Goal: Task Accomplishment & Management: Use online tool/utility

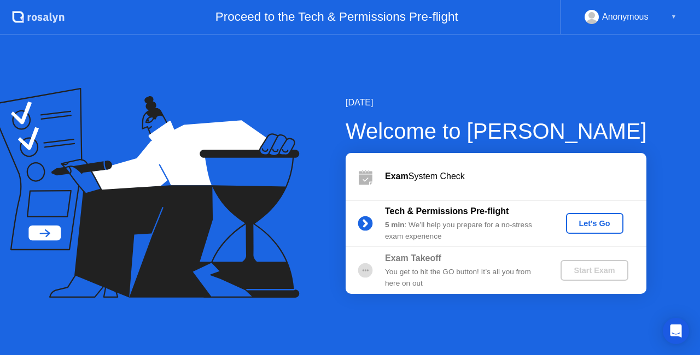
click at [422, 220] on div "5 min : We’ll help you prepare for a no-stress exam experience" at bounding box center [463, 231] width 157 height 22
click at [574, 225] on div "Let's Go" at bounding box center [594, 223] width 49 height 9
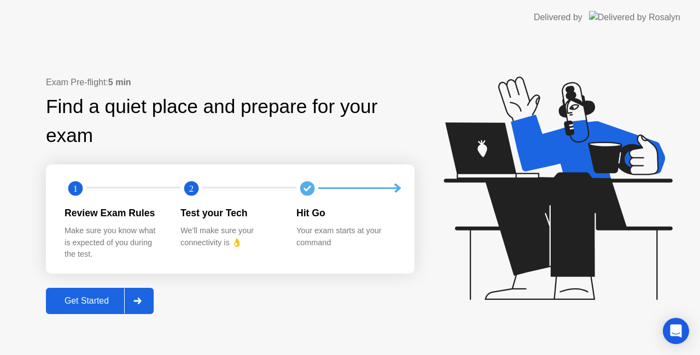
click at [74, 188] on text "1" at bounding box center [75, 188] width 4 height 10
click at [108, 300] on div "Get Started" at bounding box center [86, 301] width 75 height 10
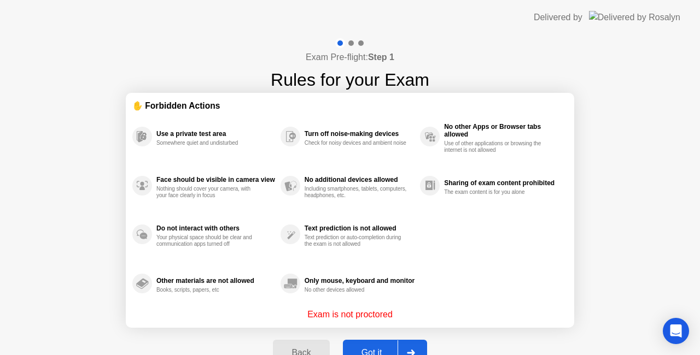
click at [377, 349] on div "Got it" at bounding box center [371, 353] width 51 height 10
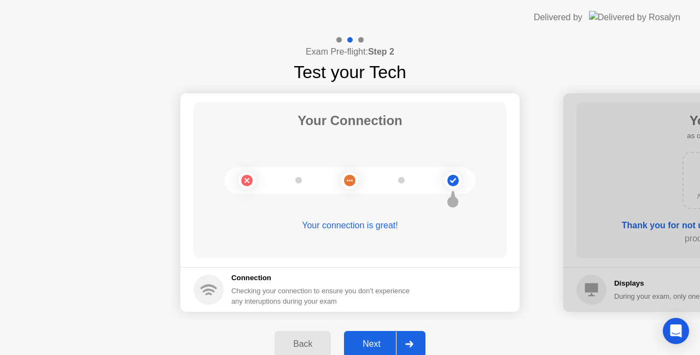
click at [377, 349] on div "Next" at bounding box center [371, 344] width 49 height 10
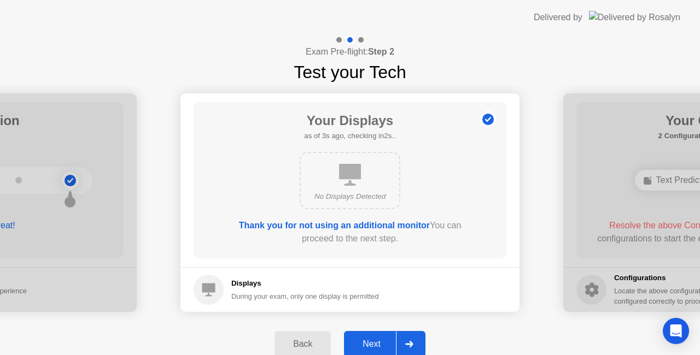
click at [377, 349] on div "Next" at bounding box center [371, 344] width 49 height 10
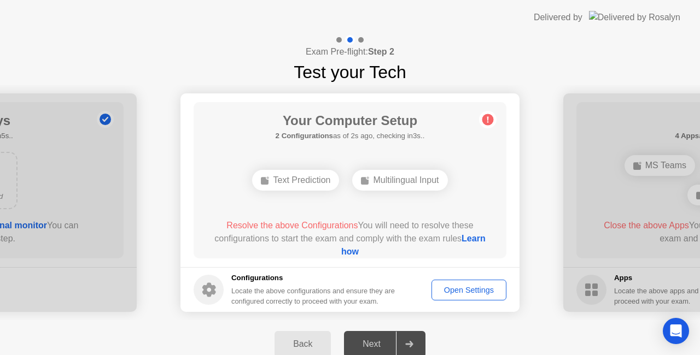
click at [451, 292] on div "Open Settings" at bounding box center [468, 290] width 67 height 9
click at [391, 180] on div "Text Prediction" at bounding box center [350, 180] width 87 height 21
click at [383, 178] on div "Text Prediction" at bounding box center [350, 180] width 87 height 21
click at [462, 294] on div "Open Settings" at bounding box center [468, 290] width 67 height 9
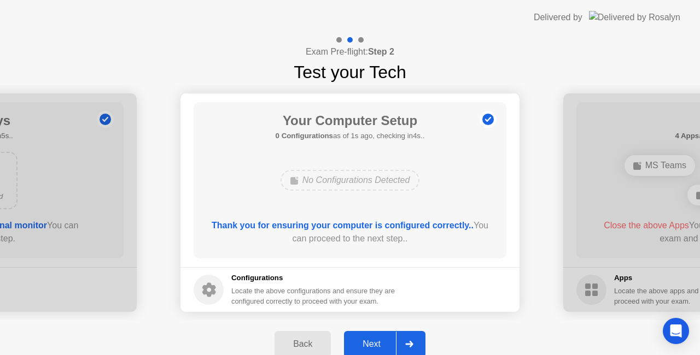
click at [509, 251] on main "Your Computer Setup 0 Configurations as of 1s ago, checking in4s.. No Configura…" at bounding box center [349, 180] width 339 height 174
click at [372, 334] on button "Next" at bounding box center [384, 344] width 81 height 26
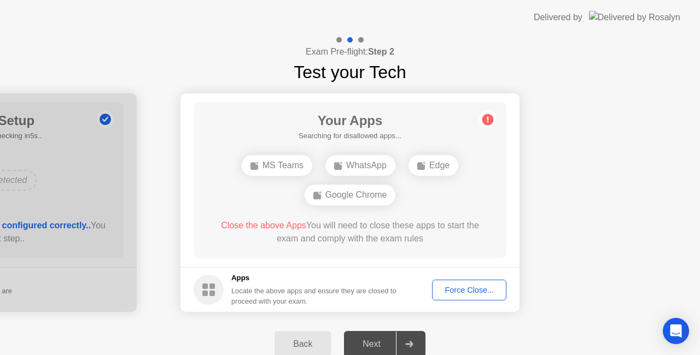
click at [453, 291] on div "Force Close..." at bounding box center [469, 290] width 67 height 9
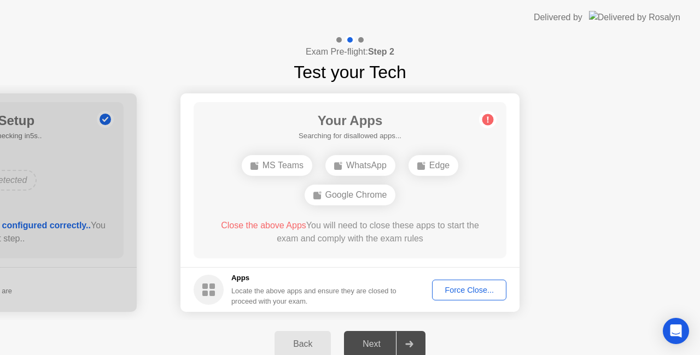
click at [459, 295] on div "Force Close..." at bounding box center [469, 290] width 67 height 9
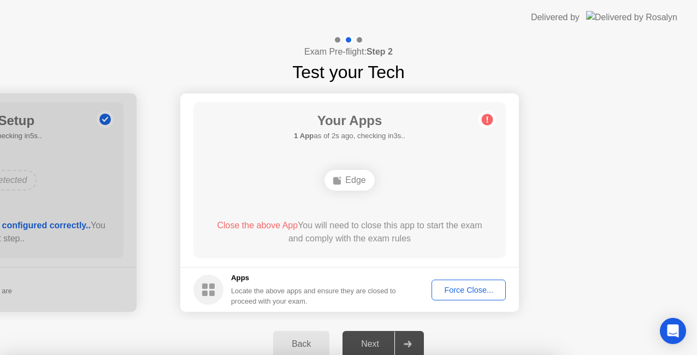
drag, startPoint x: 390, startPoint y: 248, endPoint x: 395, endPoint y: 224, distance: 24.4
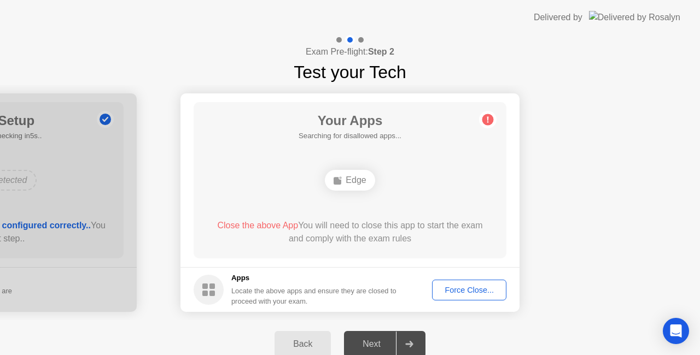
click at [462, 295] on div "Force Close..." at bounding box center [469, 290] width 67 height 9
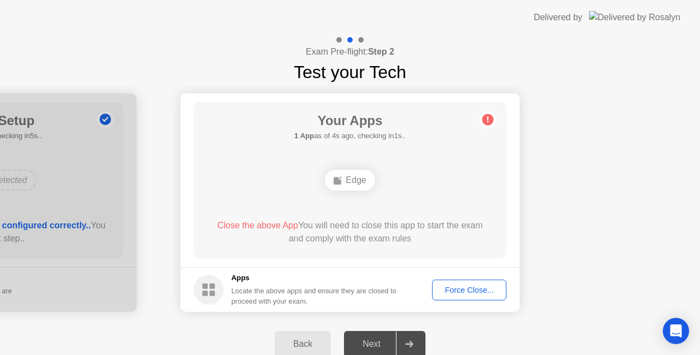
click at [458, 288] on div "Force Close..." at bounding box center [469, 290] width 67 height 9
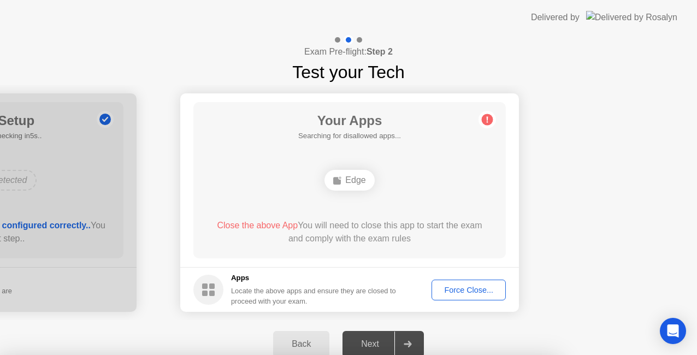
click at [415, 355] on div at bounding box center [348, 355] width 697 height 0
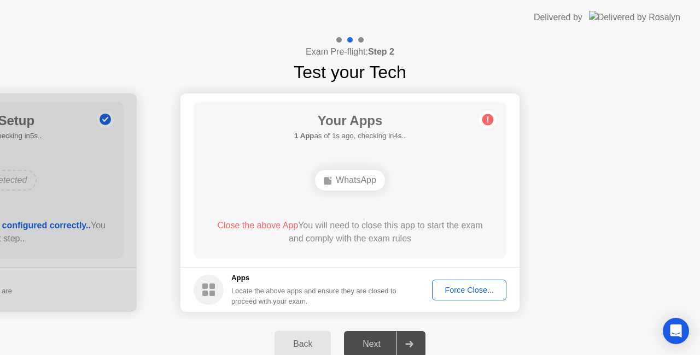
click at [445, 286] on div "Force Close..." at bounding box center [469, 290] width 67 height 9
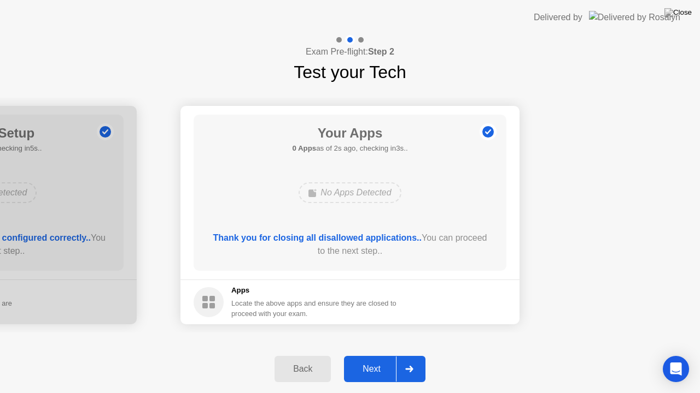
click at [373, 355] on button "Next" at bounding box center [384, 369] width 81 height 26
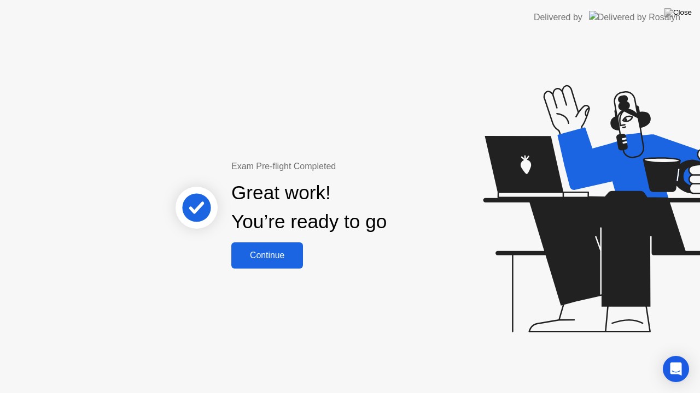
click at [262, 260] on div "Continue" at bounding box center [266, 256] width 65 height 10
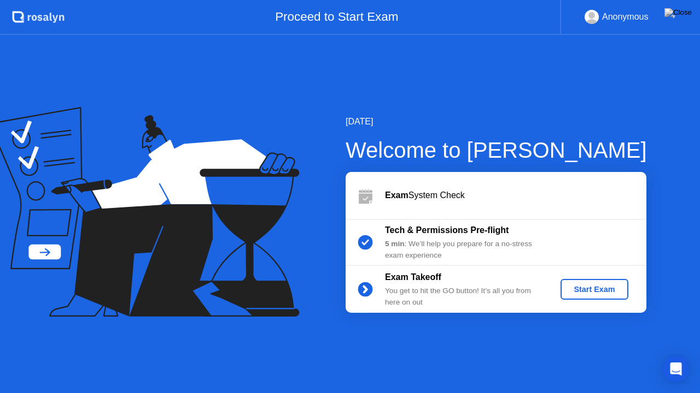
click at [577, 296] on button "Start Exam" at bounding box center [593, 289] width 67 height 21
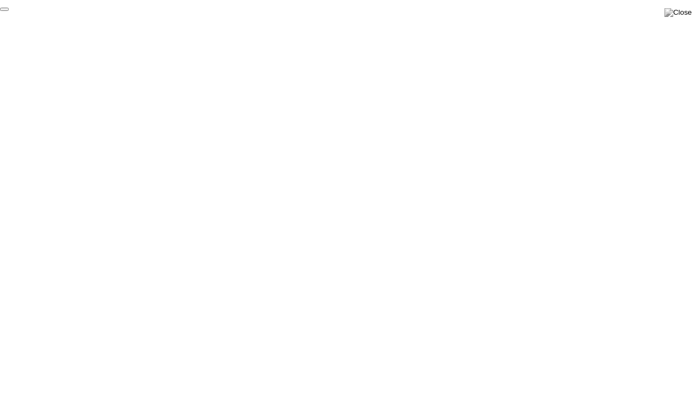
click div "End Proctoring Session"
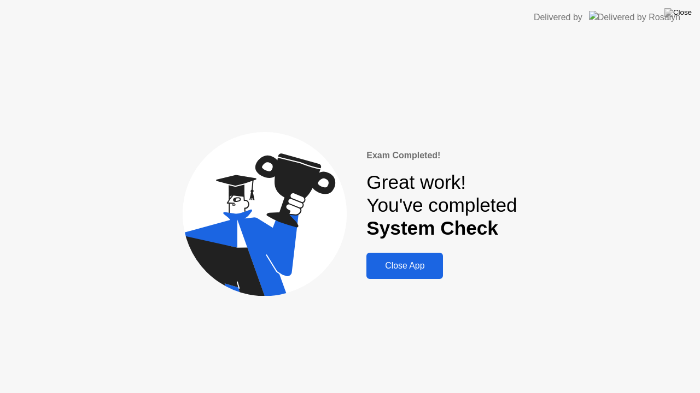
click at [411, 261] on div "Close App" at bounding box center [404, 266] width 70 height 10
